Goal: Task Accomplishment & Management: Complete application form

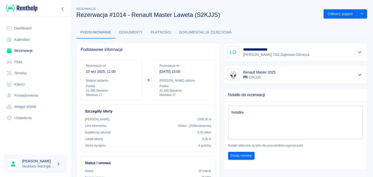
click at [36, 10] on img at bounding box center [21, 8] width 31 height 8
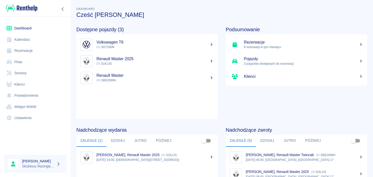
click at [277, 43] on h5 "Rezerwacje" at bounding box center [303, 42] width 119 height 5
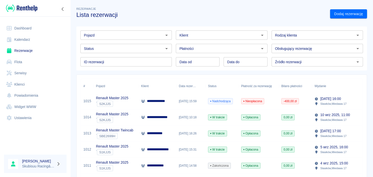
click at [267, 103] on div "Nieopłacona" at bounding box center [259, 101] width 40 height 16
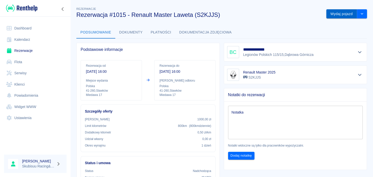
click at [340, 17] on button "Wydaj pojazd" at bounding box center [341, 13] width 31 height 9
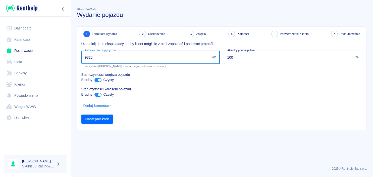
drag, startPoint x: 114, startPoint y: 51, endPoint x: 61, endPoint y: 55, distance: 52.8
click at [81, 54] on input "9825" at bounding box center [145, 56] width 128 height 13
type input "10675"
click at [101, 120] on button "Następny krok" at bounding box center [97, 118] width 32 height 9
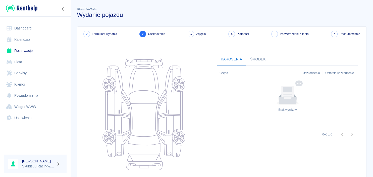
scroll to position [48, 0]
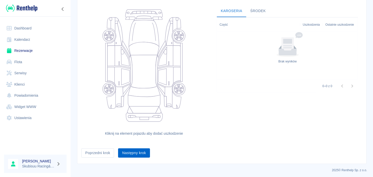
click at [128, 149] on button "Następny krok" at bounding box center [134, 152] width 32 height 9
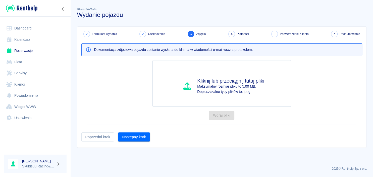
scroll to position [0, 0]
click at [136, 137] on button "Następny krok" at bounding box center [134, 136] width 32 height 9
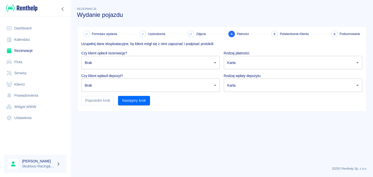
click at [136, 60] on body "Używamy plików Cookies, by zapewnić Ci najlepsze możliwe doświadczenie. Aby dow…" at bounding box center [186, 88] width 373 height 177
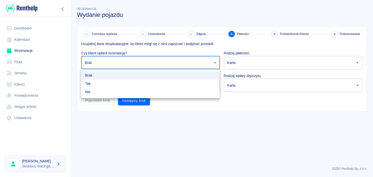
click at [125, 85] on li "Tak" at bounding box center [150, 83] width 138 height 8
type input "true"
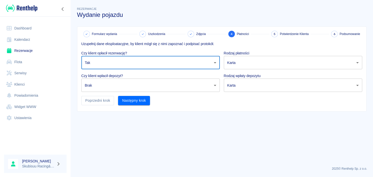
click at [127, 82] on body "Używamy plików Cookies, by zapewnić Ci najlepsze możliwe doświadczenie. Aby dow…" at bounding box center [186, 88] width 373 height 177
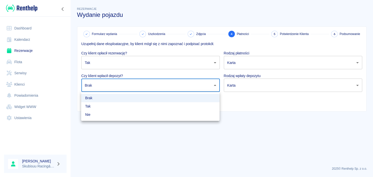
click at [109, 106] on li "Tak" at bounding box center [150, 106] width 138 height 8
type input "true"
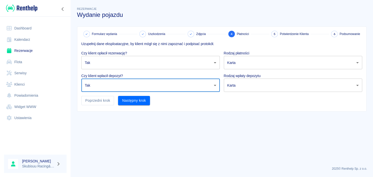
click at [291, 107] on div "Formularz wydania Uszkodzenia Zdjęcia 4 Płatności 5 Potwierdzenie Klienta 6 Pod…" at bounding box center [221, 69] width 289 height 84
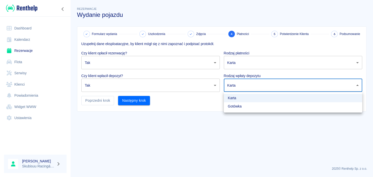
click at [294, 89] on body "Używamy plików Cookies, by zapewnić Ci najlepsze możliwe doświadczenie. Aby dow…" at bounding box center [186, 88] width 373 height 177
click at [259, 98] on li "Karta" at bounding box center [293, 98] width 138 height 8
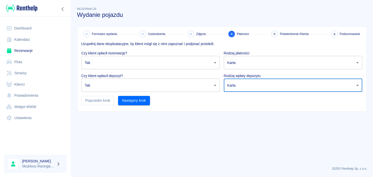
click at [263, 62] on body "Używamy plików Cookies, by zapewnić Ci najlepsze możliwe doświadczenie. Aby dow…" at bounding box center [186, 88] width 373 height 177
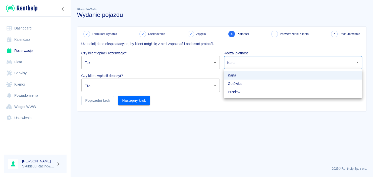
click at [252, 85] on li "Gotówka" at bounding box center [293, 83] width 138 height 8
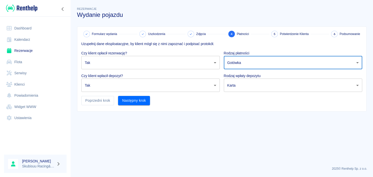
type input "cash"
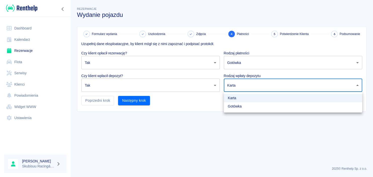
click at [254, 82] on body "Używamy plików Cookies, by zapewnić Ci najlepsze możliwe doświadczenie. Aby dow…" at bounding box center [186, 88] width 373 height 177
click at [244, 103] on li "Gotówka" at bounding box center [293, 106] width 138 height 8
type input "cash"
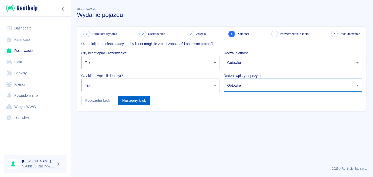
click at [138, 103] on button "Następny krok" at bounding box center [134, 100] width 32 height 9
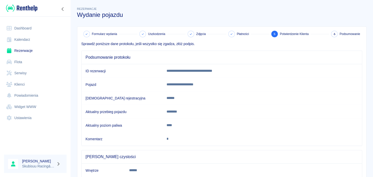
scroll to position [47, 0]
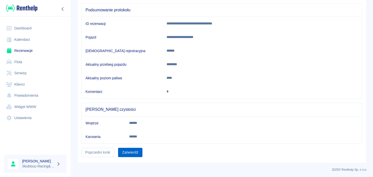
click at [135, 148] on button "Zatwierdź" at bounding box center [130, 151] width 24 height 9
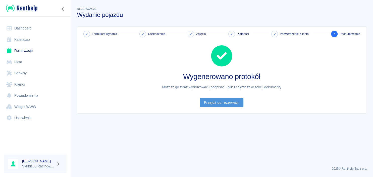
click at [225, 105] on link "Przejdź do rezerwacji" at bounding box center [221, 102] width 43 height 9
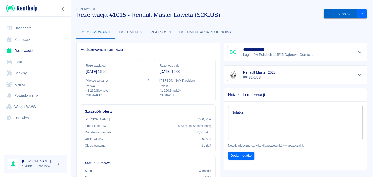
click at [328, 16] on button "Odbierz pojazd" at bounding box center [339, 13] width 33 height 9
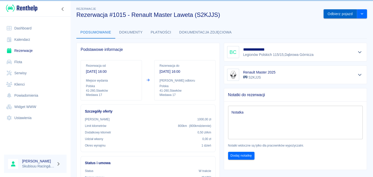
click at [330, 14] on button "Odbierz pojazd" at bounding box center [339, 13] width 33 height 9
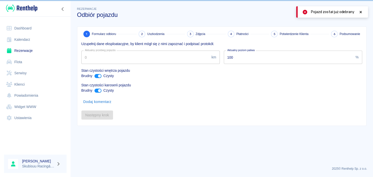
type input "10675"
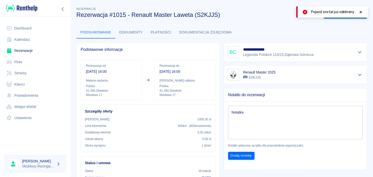
click at [360, 11] on icon at bounding box center [360, 12] width 5 height 4
click at [25, 149] on div at bounding box center [35, 139] width 71 height 21
click at [31, 7] on img at bounding box center [21, 8] width 31 height 8
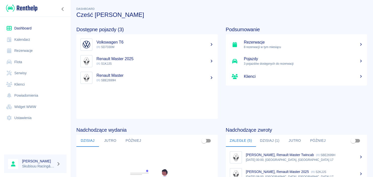
click at [261, 46] on p "8 rezerwacji w tym miesiącu" at bounding box center [303, 47] width 119 height 5
click at [265, 43] on h5 "Rezerwacje" at bounding box center [303, 42] width 119 height 5
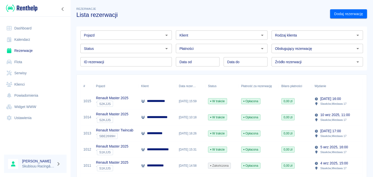
click at [237, 104] on div "W trakcie" at bounding box center [221, 101] width 33 height 16
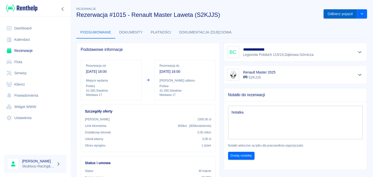
click at [344, 17] on button "Odbierz pojazd" at bounding box center [339, 13] width 33 height 9
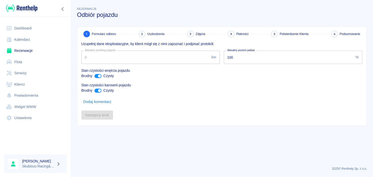
type input "10675"
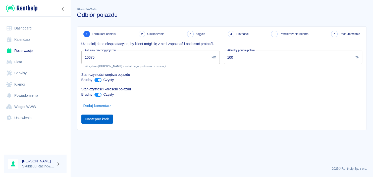
click at [97, 119] on button "Następny krok" at bounding box center [97, 118] width 32 height 9
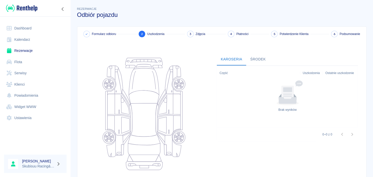
scroll to position [63, 0]
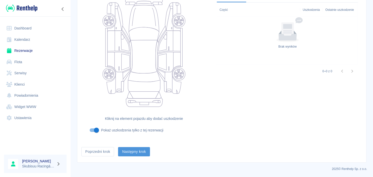
click at [142, 152] on button "Następny krok" at bounding box center [134, 151] width 32 height 9
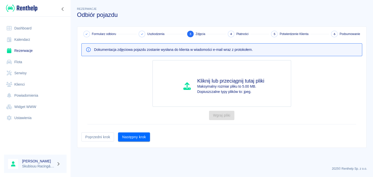
click at [144, 142] on div "Formularz odbioru Uszkodzenia 3 Zdjęcia 4 Płatności 5 Potwierdzenie Klienta 6 P…" at bounding box center [221, 87] width 289 height 121
click at [145, 135] on button "Następny krok" at bounding box center [134, 136] width 32 height 9
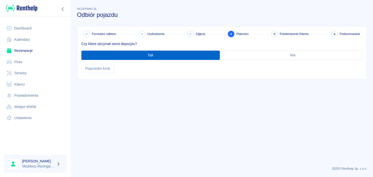
click at [162, 55] on button "Tak" at bounding box center [150, 54] width 138 height 9
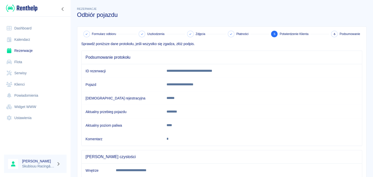
scroll to position [92, 0]
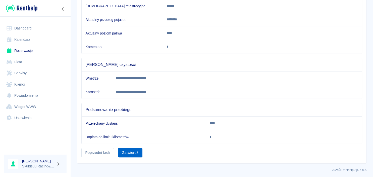
click at [139, 150] on button "Zatwierdź" at bounding box center [130, 152] width 24 height 9
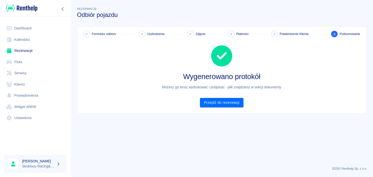
click at [225, 109] on div "Formularz odbioru Uszkodzenia Zdjęcia Płatności Potwierdzenie Klienta 6 Podsumo…" at bounding box center [221, 70] width 289 height 86
click at [226, 101] on link "Przejdź do rezerwacji" at bounding box center [221, 102] width 43 height 9
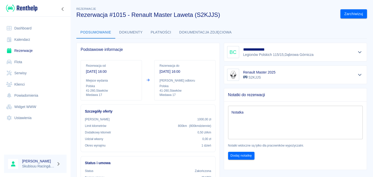
click at [28, 7] on img at bounding box center [21, 8] width 31 height 8
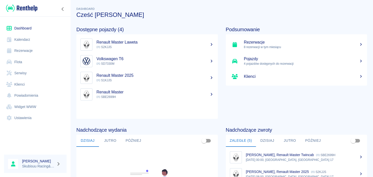
click at [131, 44] on h5 "Renault Master Laweta" at bounding box center [154, 42] width 117 height 5
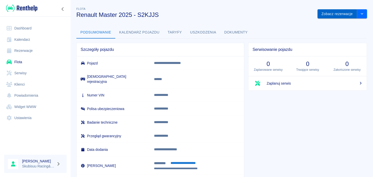
click at [331, 13] on button "Zobacz rezerwacje" at bounding box center [336, 13] width 39 height 9
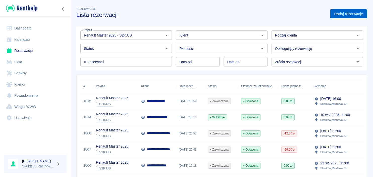
click at [347, 17] on link "Dodaj rezerwację" at bounding box center [348, 13] width 37 height 9
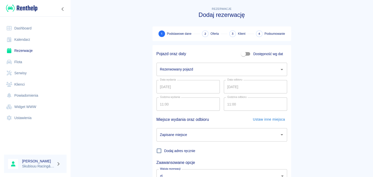
click at [271, 5] on div "Rezerwacje Dodaj rezerwację" at bounding box center [219, 10] width 143 height 16
click at [232, 67] on input "Rezerwowany pojazd" at bounding box center [218, 69] width 119 height 9
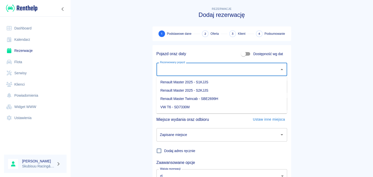
click at [201, 89] on li "Renault Master 2025 - S2KJJS" at bounding box center [221, 90] width 131 height 8
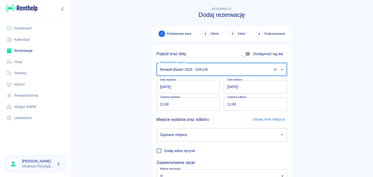
type input "Renault Master 2025 - S2KJJS"
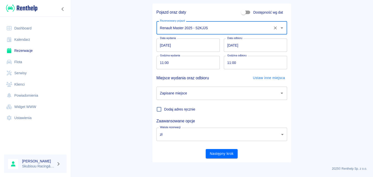
click at [224, 86] on div "Zapisane miejsce Zapisane miejsce" at bounding box center [219, 90] width 135 height 17
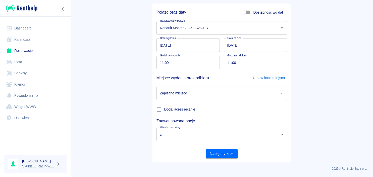
click at [224, 97] on input "Zapisane miejsce" at bounding box center [218, 93] width 119 height 9
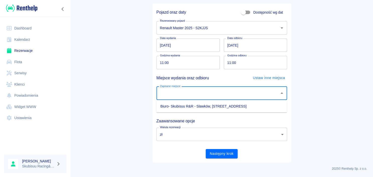
click at [223, 109] on li "Biuro- Skubisuu R&R - Slawków, [STREET_ADDRESS]" at bounding box center [221, 106] width 131 height 8
type input "Biuro- Skubisuu R&R - Slawków, [STREET_ADDRESS]"
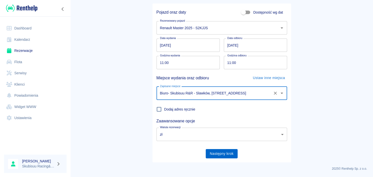
click at [235, 151] on button "Następny krok" at bounding box center [222, 153] width 32 height 9
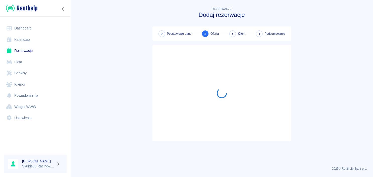
scroll to position [0, 0]
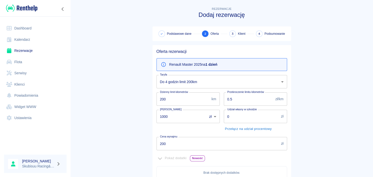
click at [230, 76] on body "Używamy plików Cookies, by zapewnić Ci najlepsze możliwe doświadczenie. Aby dow…" at bounding box center [186, 88] width 373 height 177
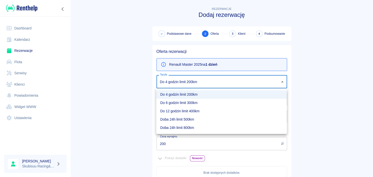
click at [180, 124] on li "Doba 24h limit 800km" at bounding box center [221, 127] width 131 height 8
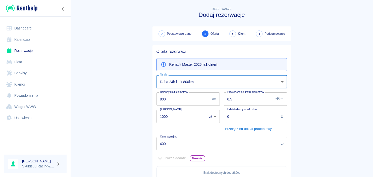
type input "d943bca2-41cf-4a07-82c1-4f2104e8d482"
type input "800"
type input "400"
click at [205, 80] on body "Używamy plików Cookies, by zapewnić Ci najlepsze możliwe doświadczenie. Aby dow…" at bounding box center [186, 88] width 373 height 177
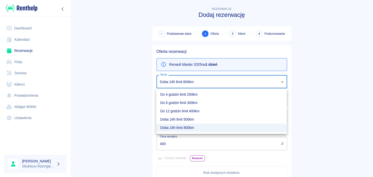
click at [195, 126] on li "Doba 24h limit 800km" at bounding box center [221, 127] width 131 height 8
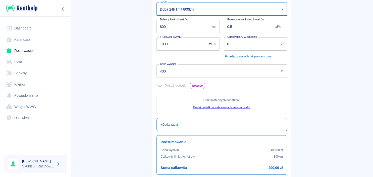
scroll to position [113, 0]
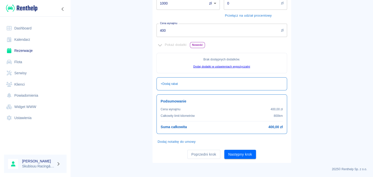
click at [231, 147] on div "Poprzedni krok Następny krok" at bounding box center [219, 151] width 135 height 13
click at [232, 150] on button "Następny krok" at bounding box center [240, 153] width 32 height 9
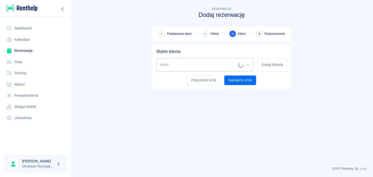
scroll to position [0, 0]
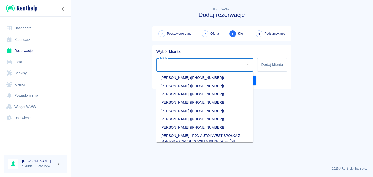
click at [232, 63] on input "Klient" at bounding box center [201, 64] width 85 height 9
click at [235, 62] on input "Klient" at bounding box center [201, 64] width 85 height 9
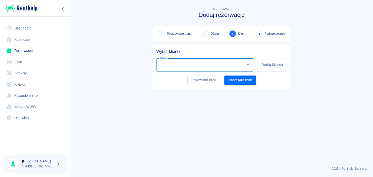
click at [288, 63] on div "Wybór klienta Klient Klient Dodaj klienta Poprzedni krok Następny krok" at bounding box center [221, 67] width 139 height 44
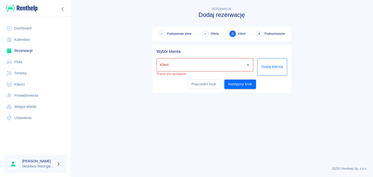
click at [277, 67] on button "Dodaj klienta" at bounding box center [272, 66] width 30 height 17
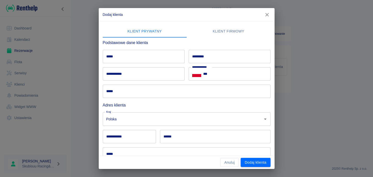
click at [132, 56] on input "*****" at bounding box center [144, 56] width 82 height 13
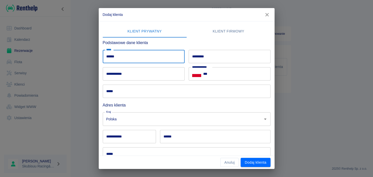
type input "******"
click at [203, 51] on input "*********" at bounding box center [230, 56] width 82 height 13
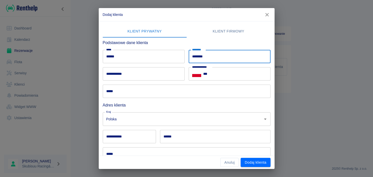
type input "********"
click at [242, 77] on input "***" at bounding box center [236, 73] width 67 height 13
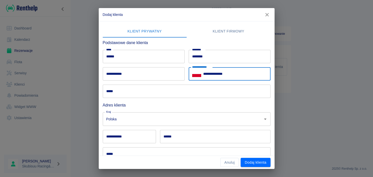
type input "**********"
click at [151, 96] on input "*****" at bounding box center [187, 90] width 168 height 13
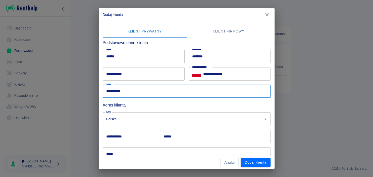
type input "**********"
click at [116, 131] on input "**********" at bounding box center [129, 136] width 53 height 13
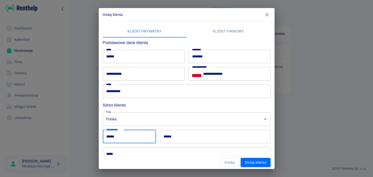
type input "******"
click at [177, 130] on input "******" at bounding box center [215, 136] width 110 height 13
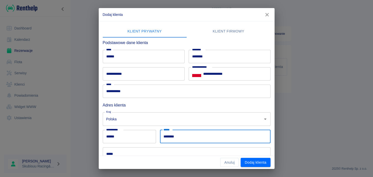
scroll to position [49, 0]
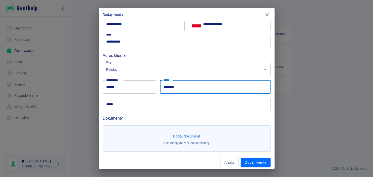
type input "********"
click at [156, 102] on input "*****" at bounding box center [187, 103] width 168 height 13
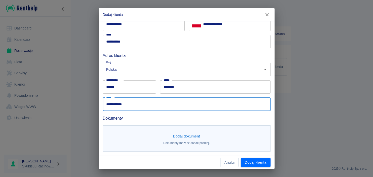
type input "**********"
click at [192, 134] on button "Dodaj dokument" at bounding box center [186, 135] width 31 height 9
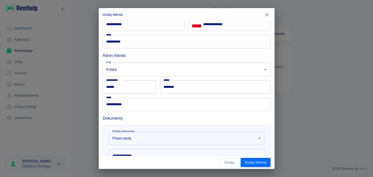
click at [153, 139] on body "**********" at bounding box center [186, 88] width 373 height 177
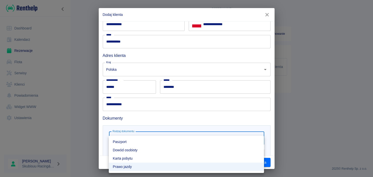
click at [150, 150] on li "Dowód osobisty" at bounding box center [186, 150] width 155 height 8
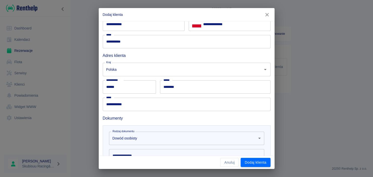
click at [150, 151] on input "**********" at bounding box center [186, 155] width 155 height 13
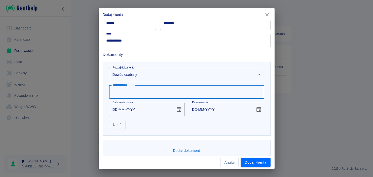
scroll to position [123, 0]
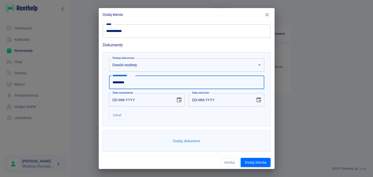
type input "*********"
click at [116, 99] on input "DD-MM-YYYY" at bounding box center [140, 99] width 63 height 13
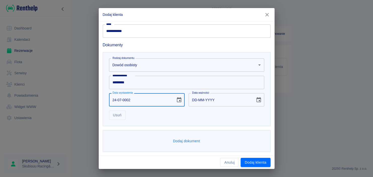
type input "24-07-0020"
type input "24-07-0030"
type input "24-07-0009"
type input "24-07-0019"
type input "24-07-0920"
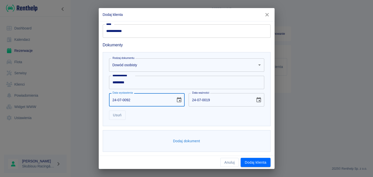
type input "24-07-0930"
type input "24-07-0098"
type input "24-07-0108"
type input "24-07-0982"
type input "24-07-0992"
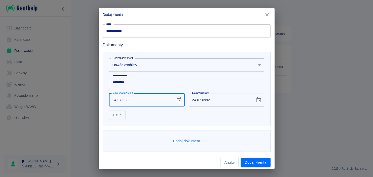
type input "24-07-9820"
type input "24-07-9830"
type input "24-07-0001"
type input "24-07-0011"
type input "24-07-0019"
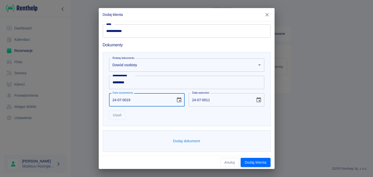
type input "24-07-0029"
type input "24-07-0192"
type input "24-07-0202"
type input "[DATE]"
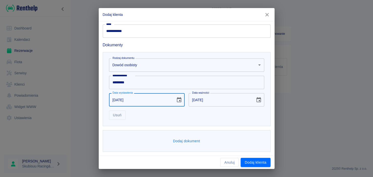
type input "24-07-0002"
type input "24-07-0012"
type input "24-07-0020"
type input "24-07-0030"
type input "[DATE]"
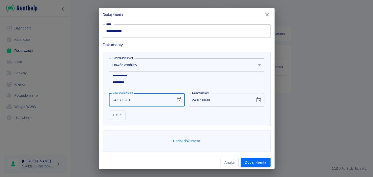
type input "[DATE]"
click at [164, 113] on div "Usuń" at bounding box center [184, 112] width 159 height 13
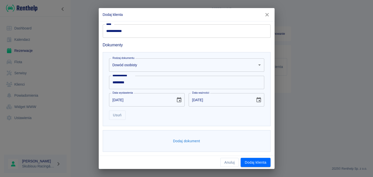
click at [181, 137] on button "Dodaj dokument" at bounding box center [186, 140] width 31 height 9
click at [154, 142] on body "**********" at bounding box center [186, 88] width 373 height 177
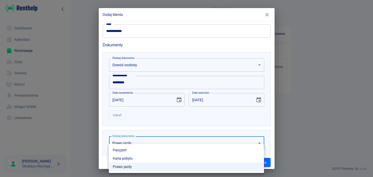
click at [129, 166] on li "Prawo jazdy" at bounding box center [186, 166] width 155 height 8
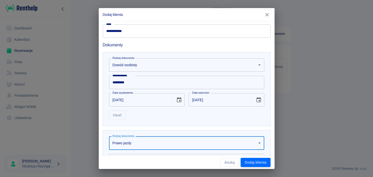
scroll to position [200, 0]
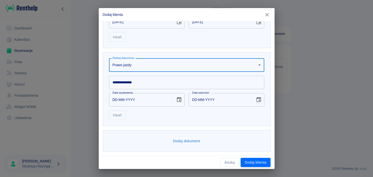
click at [147, 86] on input "**********" at bounding box center [186, 82] width 155 height 13
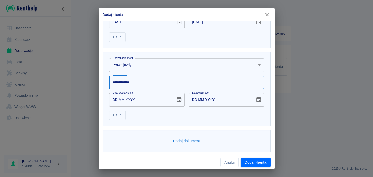
type input "**********"
click at [117, 102] on input "DD-MM-YYYY" at bounding box center [140, 99] width 63 height 13
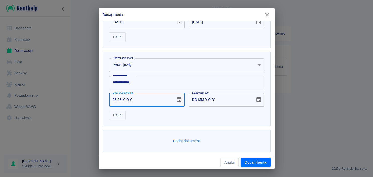
type input "08-08-0002"
type input "08-08-0012"
type input "08-08-0020"
type input "08-08-0030"
type input "08-08-0202"
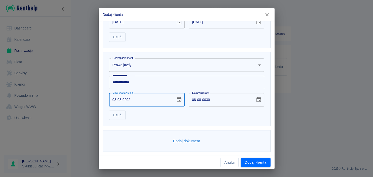
type input "08-08-0212"
type input "[DATE]"
click at [195, 101] on input "[DATE]" at bounding box center [220, 99] width 63 height 13
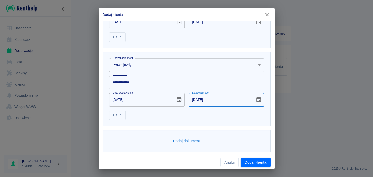
type input "[DATE]"
click at [199, 122] on div "**********" at bounding box center [187, 89] width 168 height 74
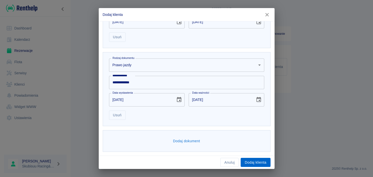
click at [252, 165] on button "Dodaj klienta" at bounding box center [256, 161] width 30 height 9
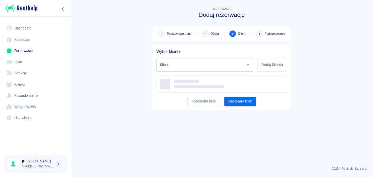
type input "[PERSON_NAME] ([PHONE_NUMBER])"
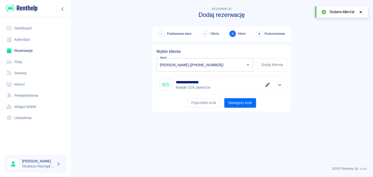
click at [238, 107] on div "**********" at bounding box center [221, 78] width 139 height 66
click at [240, 104] on button "Następny krok" at bounding box center [240, 102] width 32 height 9
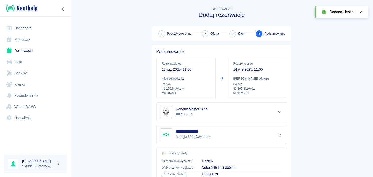
scroll to position [94, 0]
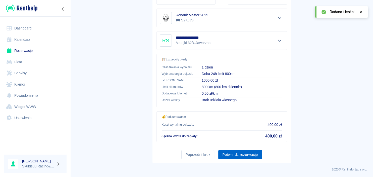
click at [245, 155] on button "Potwierdź rezerwację" at bounding box center [239, 154] width 43 height 9
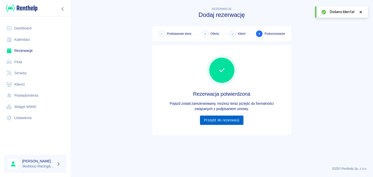
click at [235, 123] on link "Przejdź do rezerwacji" at bounding box center [221, 119] width 43 height 9
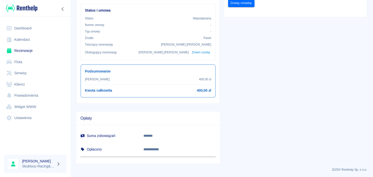
scroll to position [8, 0]
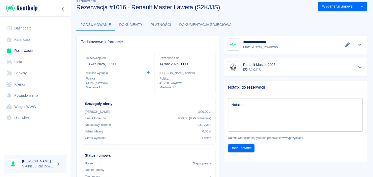
click at [148, 73] on icon at bounding box center [148, 73] width 5 height 4
click at [201, 70] on div "Rezerwacja do [DATE] 11:00 Miejsce odbioru Polska 41-260 , [DEMOGRAPHIC_DATA] M…" at bounding box center [184, 72] width 61 height 40
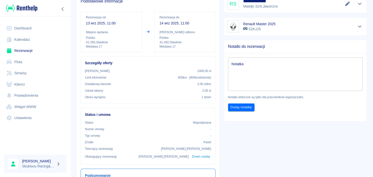
scroll to position [0, 0]
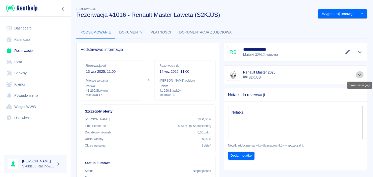
click at [359, 72] on button "Pokaż szczegóły" at bounding box center [360, 74] width 8 height 7
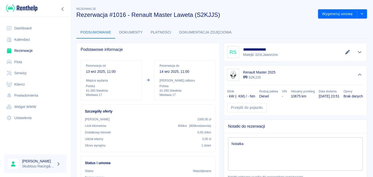
click at [357, 74] on button "Ukryj szczegóły" at bounding box center [360, 74] width 8 height 7
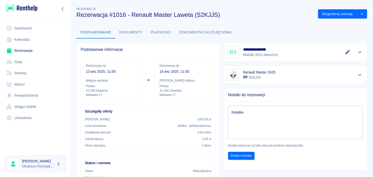
click at [158, 36] on button "Płatności" at bounding box center [161, 32] width 29 height 12
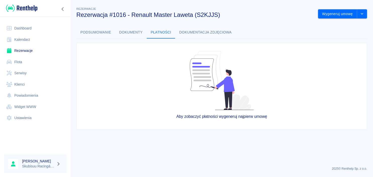
click at [111, 37] on button "Podsumowanie" at bounding box center [95, 32] width 39 height 12
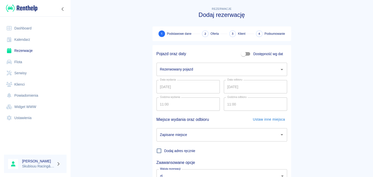
scroll to position [24, 0]
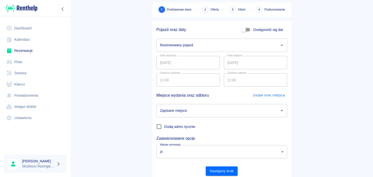
click at [212, 50] on div "Rezerwowany pojazd" at bounding box center [221, 44] width 131 height 13
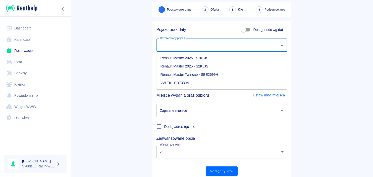
click at [212, 50] on div "Rezerwowany pojazd" at bounding box center [221, 44] width 131 height 13
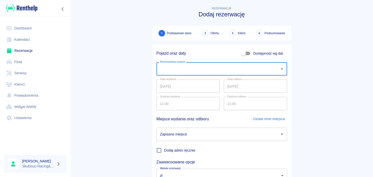
scroll to position [0, 0]
click at [36, 30] on link "Dashboard" at bounding box center [35, 28] width 63 height 11
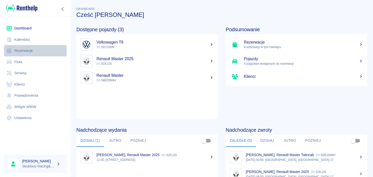
click at [28, 51] on link "Rezerwacje" at bounding box center [35, 50] width 63 height 11
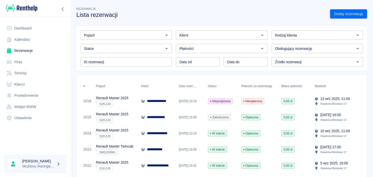
click at [275, 107] on div "Nieopłacona" at bounding box center [259, 101] width 40 height 16
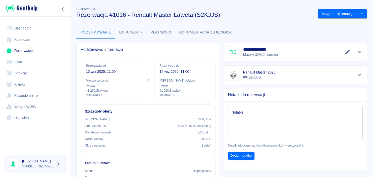
click at [361, 73] on icon "Pokaż szczegóły" at bounding box center [360, 74] width 6 height 5
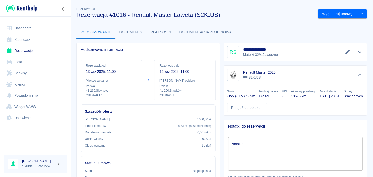
click at [182, 73] on p "14 wrz 2025, 11:00" at bounding box center [184, 71] width 51 height 5
click at [166, 76] on div "Rezerwacja do [DATE] 11:00 Miejsce odbioru Polska 41-260 , [DEMOGRAPHIC_DATA] M…" at bounding box center [184, 80] width 61 height 40
click at [124, 91] on p "41-260 , [GEOGRAPHIC_DATA]" at bounding box center [111, 90] width 51 height 5
click at [147, 80] on icon at bounding box center [148, 80] width 5 height 4
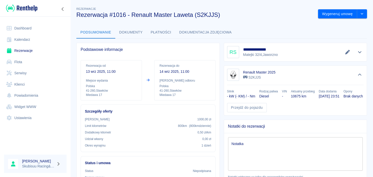
click at [149, 79] on icon at bounding box center [148, 80] width 5 height 4
click at [348, 52] on icon "Edytuj dane" at bounding box center [347, 52] width 5 height 5
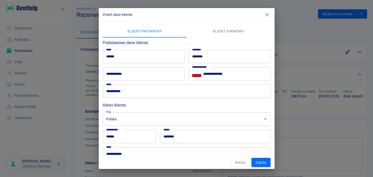
click at [265, 15] on icon "button" at bounding box center [267, 14] width 7 height 5
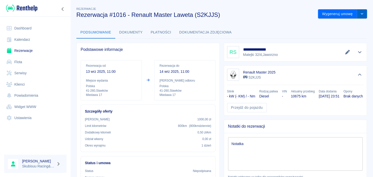
click at [360, 13] on icon "drop-down" at bounding box center [362, 13] width 4 height 3
click at [353, 25] on li "Modyfikuj rezerwację" at bounding box center [342, 24] width 41 height 8
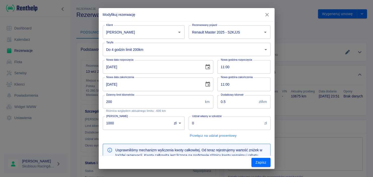
type input "200"
type input "0.5"
type input "1000"
type input "200"
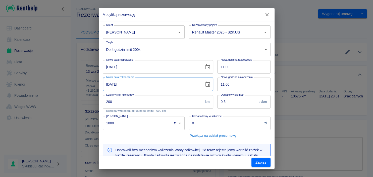
click at [111, 84] on input "[DATE]" at bounding box center [152, 83] width 98 height 13
click at [108, 85] on input "[DATE]" at bounding box center [152, 83] width 98 height 13
click at [109, 84] on input "[DATE]" at bounding box center [152, 83] width 98 height 13
click at [111, 82] on input "[DATE]" at bounding box center [152, 83] width 98 height 13
click at [109, 84] on input "[DATE]" at bounding box center [152, 83] width 98 height 13
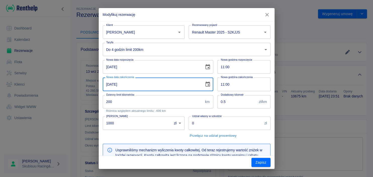
type input "[DATE]"
type input "600"
click at [107, 84] on input "[DATE]" at bounding box center [152, 83] width 98 height 13
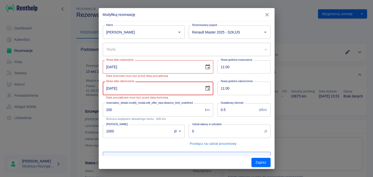
click at [109, 89] on input "[DATE]" at bounding box center [152, 87] width 98 height 13
type input "[DATE]"
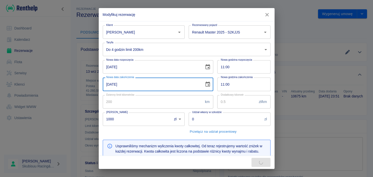
type input "400"
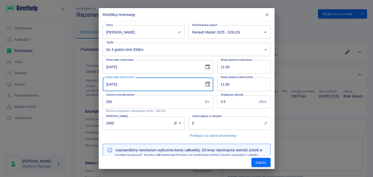
type input "[DATE]"
click at [161, 140] on div "Usprawniliśmy mechanizm wyliczenia kwoty całkowitej. Od teraz rejestrujemy wart…" at bounding box center [185, 150] width 172 height 22
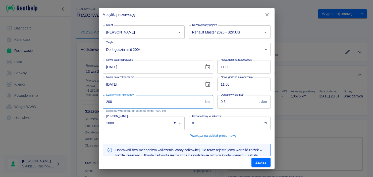
drag, startPoint x: 152, startPoint y: 104, endPoint x: 67, endPoint y: 100, distance: 84.5
click at [103, 105] on input "200" at bounding box center [153, 101] width 100 height 13
type input "400"
click at [119, 137] on div "Kaucja 1000 zł PLN ​ [PERSON_NAME]" at bounding box center [142, 125] width 86 height 27
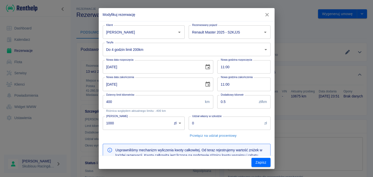
scroll to position [121, 0]
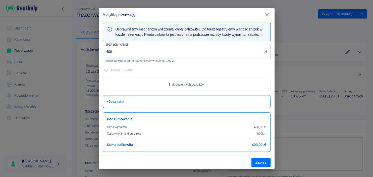
click at [262, 166] on div "Zapisz" at bounding box center [187, 161] width 176 height 13
click at [261, 162] on button "Zapisz" at bounding box center [260, 161] width 19 height 9
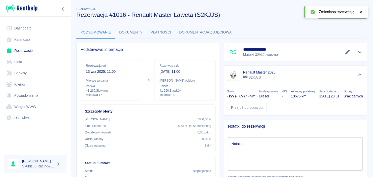
scroll to position [96, 0]
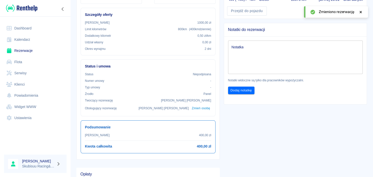
click at [362, 13] on icon at bounding box center [360, 12] width 5 height 4
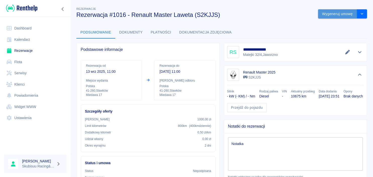
click at [353, 17] on button "Wygeneruj umowę" at bounding box center [337, 13] width 39 height 9
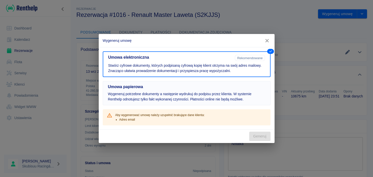
click at [198, 83] on button "Umowa papierowa Wygeneruj potrzebne dokumenty a następnie wydrukuj do podpisu p…" at bounding box center [187, 93] width 168 height 24
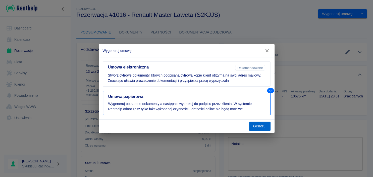
click at [257, 124] on button "Generuj" at bounding box center [259, 125] width 21 height 9
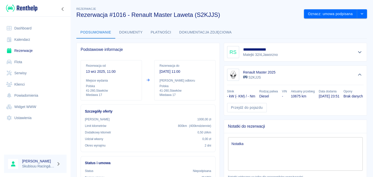
click at [147, 30] on button "Płatności" at bounding box center [161, 32] width 29 height 12
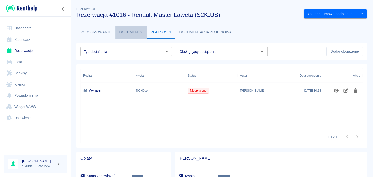
click at [145, 33] on button "Dokumenty" at bounding box center [130, 32] width 31 height 12
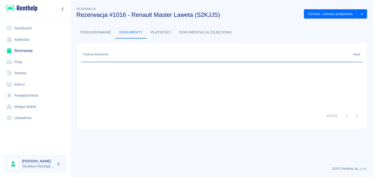
click at [140, 32] on button "Dokumenty" at bounding box center [130, 32] width 31 height 12
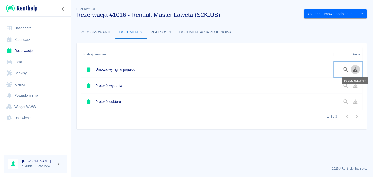
click at [352, 70] on button "Pobierz dokument" at bounding box center [355, 69] width 10 height 9
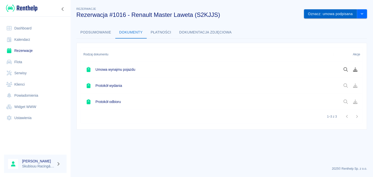
click at [351, 12] on button "Oznacz: umowa podpisana" at bounding box center [330, 13] width 53 height 9
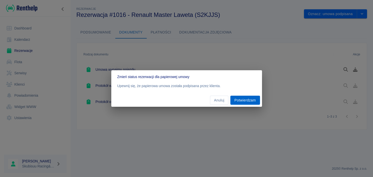
click at [249, 102] on button "Potwierdzam" at bounding box center [244, 99] width 29 height 9
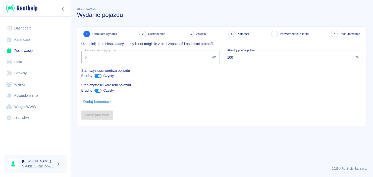
type input "10675"
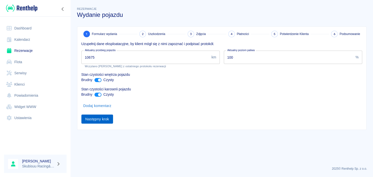
click at [111, 118] on button "Następny krok" at bounding box center [97, 118] width 32 height 9
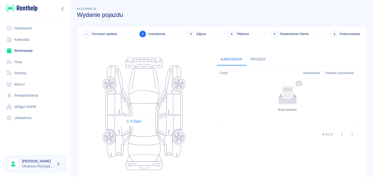
scroll to position [49, 0]
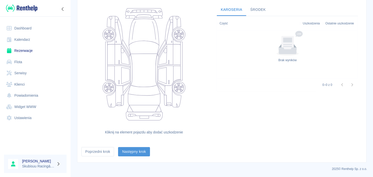
click at [134, 150] on button "Następny krok" at bounding box center [134, 151] width 32 height 9
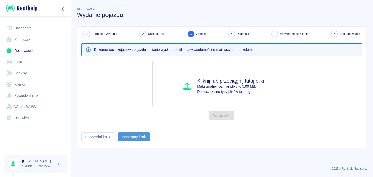
click at [137, 139] on button "Następny krok" at bounding box center [134, 136] width 32 height 9
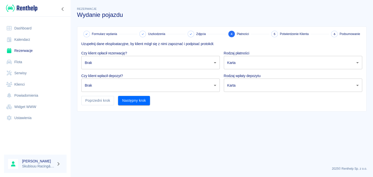
click at [155, 59] on body "Używamy plików Cookies, by zapewnić Ci najlepsze możliwe doświadczenie. Aby dow…" at bounding box center [186, 88] width 373 height 177
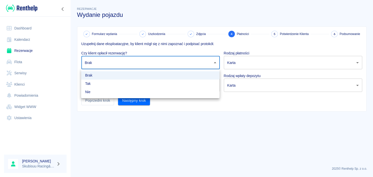
click at [144, 82] on li "Tak" at bounding box center [150, 83] width 138 height 8
type input "true"
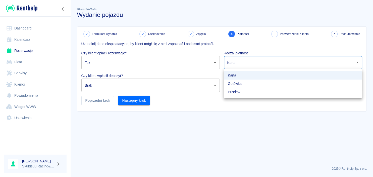
click at [225, 64] on body "Używamy plików Cookies, by zapewnić Ci najlepsze możliwe doświadczenie. Aby dow…" at bounding box center [186, 88] width 373 height 177
click at [233, 86] on li "Gotówka" at bounding box center [293, 83] width 138 height 8
type input "cash"
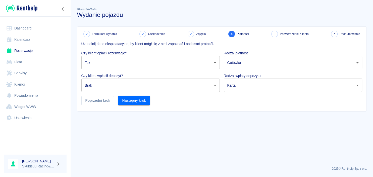
click at [234, 92] on body "Używamy plików Cookies, by zapewnić Ci najlepsze możliwe doświadczenie. Aby dow…" at bounding box center [186, 88] width 373 height 177
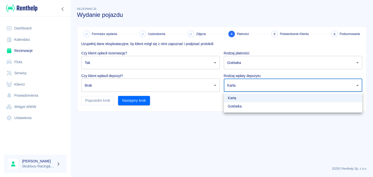
click at [237, 97] on li "Karta" at bounding box center [293, 98] width 138 height 8
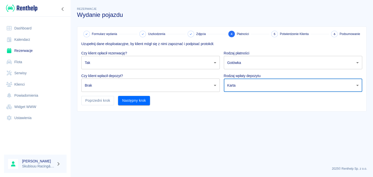
click at [240, 86] on body "Używamy plików Cookies, by zapewnić Ci najlepsze możliwe doświadczenie. Aby dow…" at bounding box center [186, 88] width 373 height 177
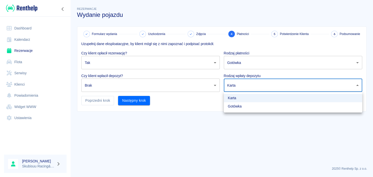
click at [240, 102] on li "Karta" at bounding box center [293, 98] width 138 height 8
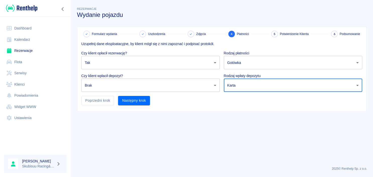
click at [239, 85] on body "Używamy plików Cookies, by zapewnić Ci najlepsze możliwe doświadczenie. Aby dow…" at bounding box center [186, 88] width 373 height 177
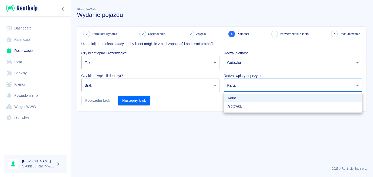
click at [236, 105] on li "Gotówka" at bounding box center [293, 106] width 138 height 8
type input "cash"
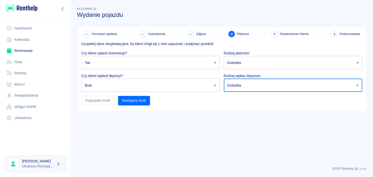
click at [196, 83] on body "Używamy plików Cookies, by zapewnić Ci najlepsze możliwe doświadczenie. Aby dow…" at bounding box center [186, 88] width 373 height 177
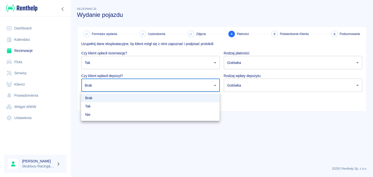
click at [165, 105] on li "Tak" at bounding box center [150, 106] width 138 height 8
type input "true"
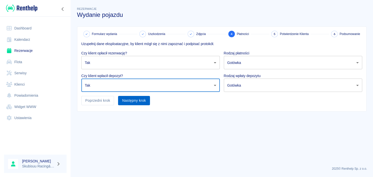
click at [148, 102] on button "Następny krok" at bounding box center [134, 100] width 32 height 9
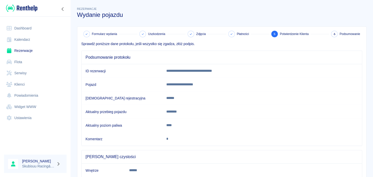
scroll to position [47, 0]
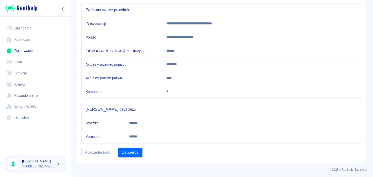
click at [112, 155] on button "Poprzedni krok" at bounding box center [97, 151] width 33 height 9
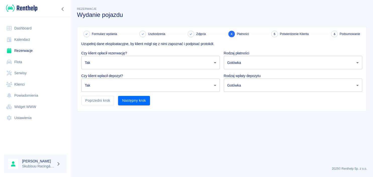
click at [127, 150] on main "Rezerwacje Wydanie pojazdu Formularz wydania Uszkodzenia Zdjęcia 4 Płatności 5 …" at bounding box center [221, 84] width 303 height 156
drag, startPoint x: 131, startPoint y: 110, endPoint x: 131, endPoint y: 106, distance: 4.3
click at [131, 109] on div "Formularz wydania Uszkodzenia Zdjęcia 4 Płatności 5 Potwierdzenie Klienta 6 Pod…" at bounding box center [221, 69] width 289 height 84
click at [133, 100] on button "Następny krok" at bounding box center [134, 100] width 32 height 9
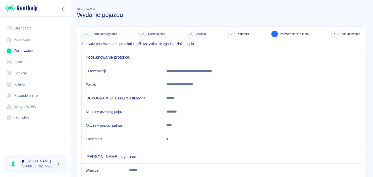
scroll to position [47, 0]
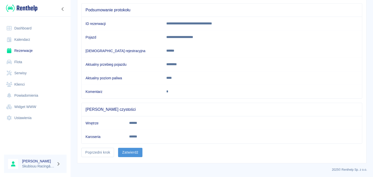
click at [136, 148] on button "Zatwierdź" at bounding box center [130, 151] width 24 height 9
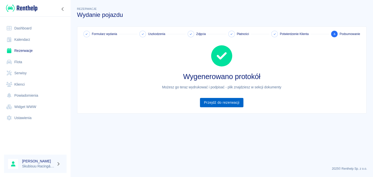
click at [220, 105] on link "Przejdź do rezerwacji" at bounding box center [221, 102] width 43 height 9
